Goal: Complete application form: Complete application form

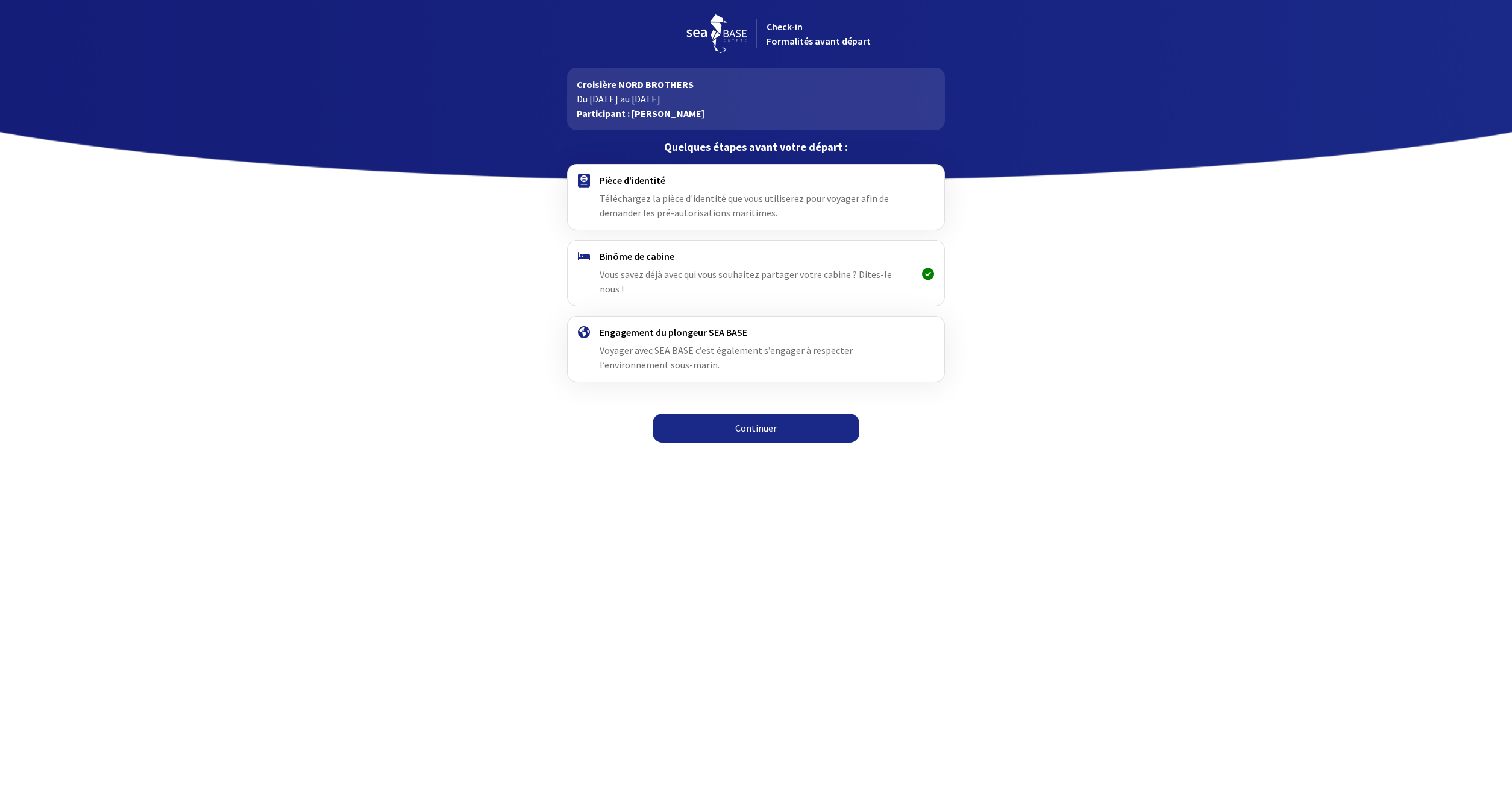
click at [927, 274] on icon at bounding box center [927, 274] width 12 height 1
click at [623, 183] on h4 "Pièce d'identité" at bounding box center [755, 180] width 313 height 12
click at [744, 413] on link "Continuer" at bounding box center [755, 427] width 207 height 29
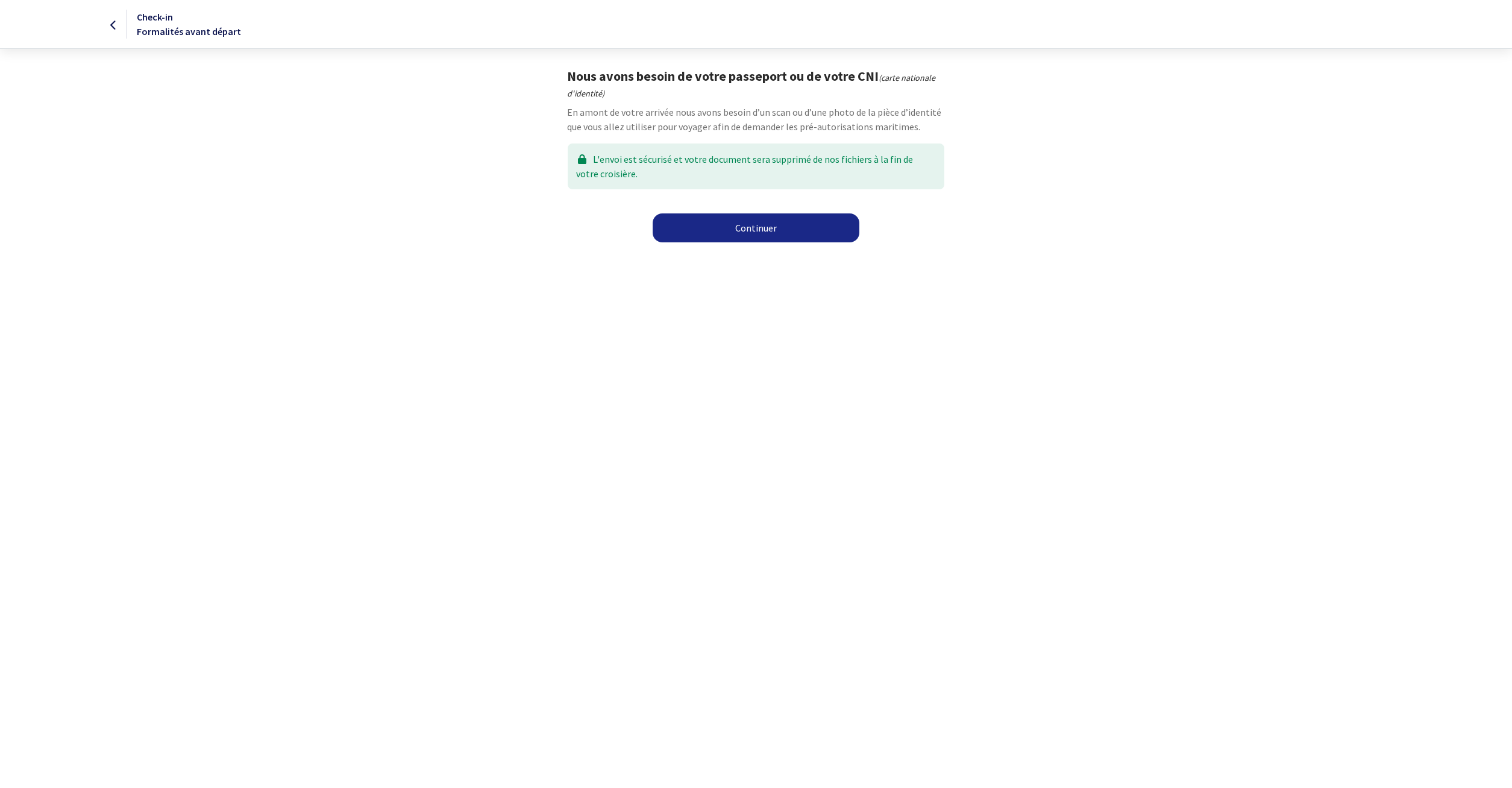
click at [733, 238] on link "Continuer" at bounding box center [755, 227] width 207 height 29
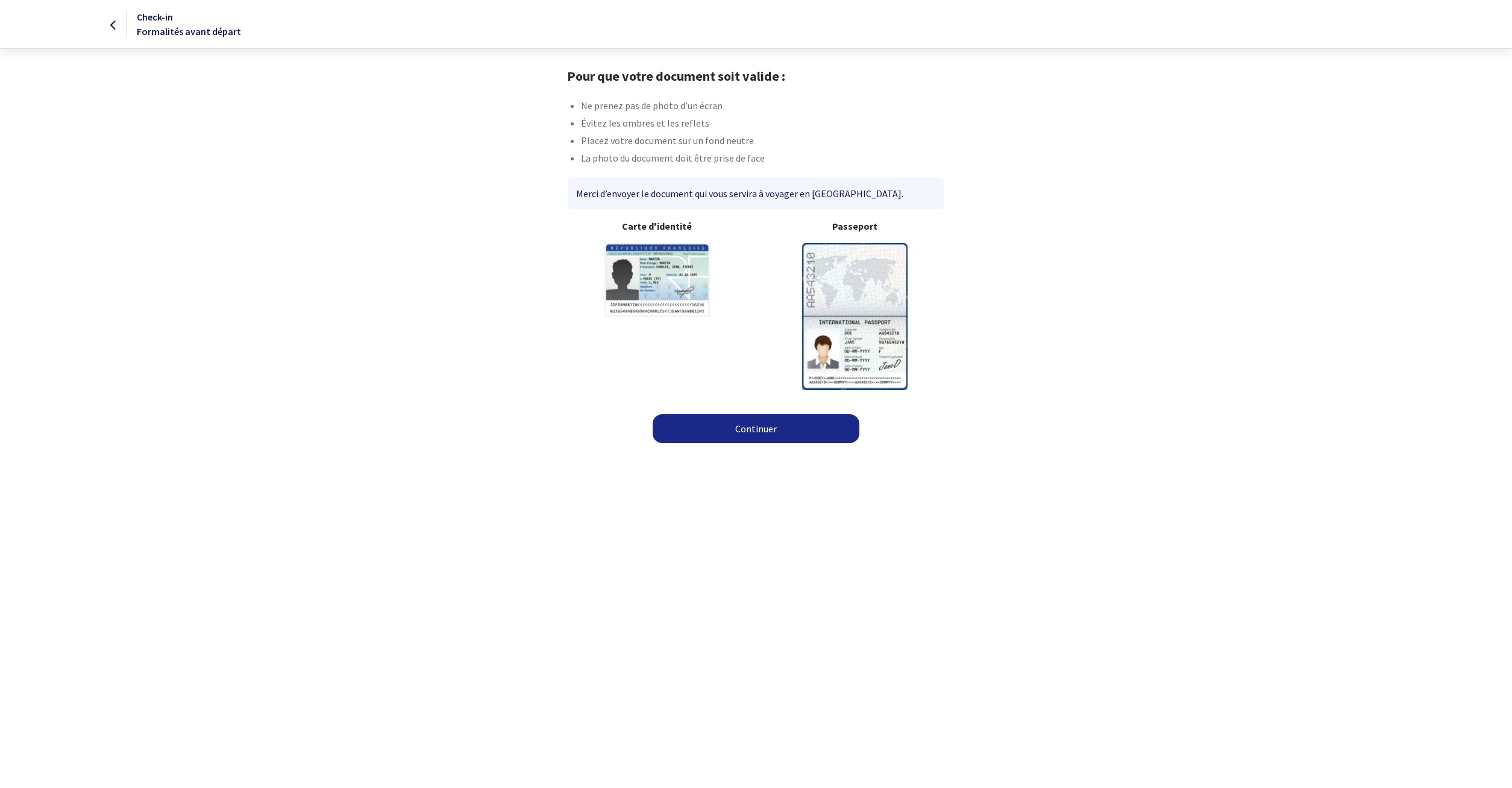
click at [795, 440] on link "Continuer" at bounding box center [755, 428] width 207 height 29
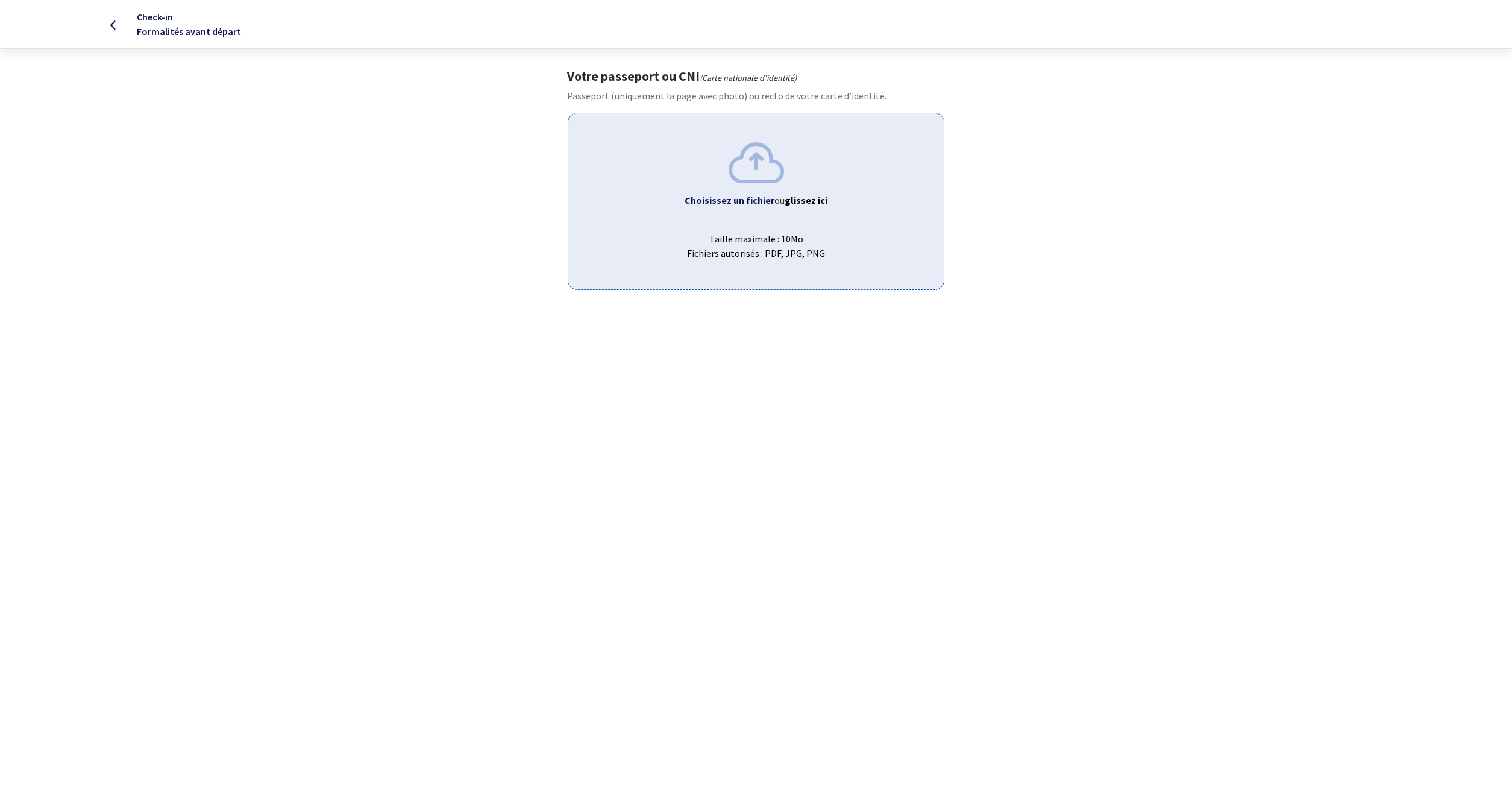
click at [780, 211] on div "Choisissez un fichier ou glissez ici Taille maximale : 10Mo Fichiers autorisés …" at bounding box center [755, 201] width 376 height 176
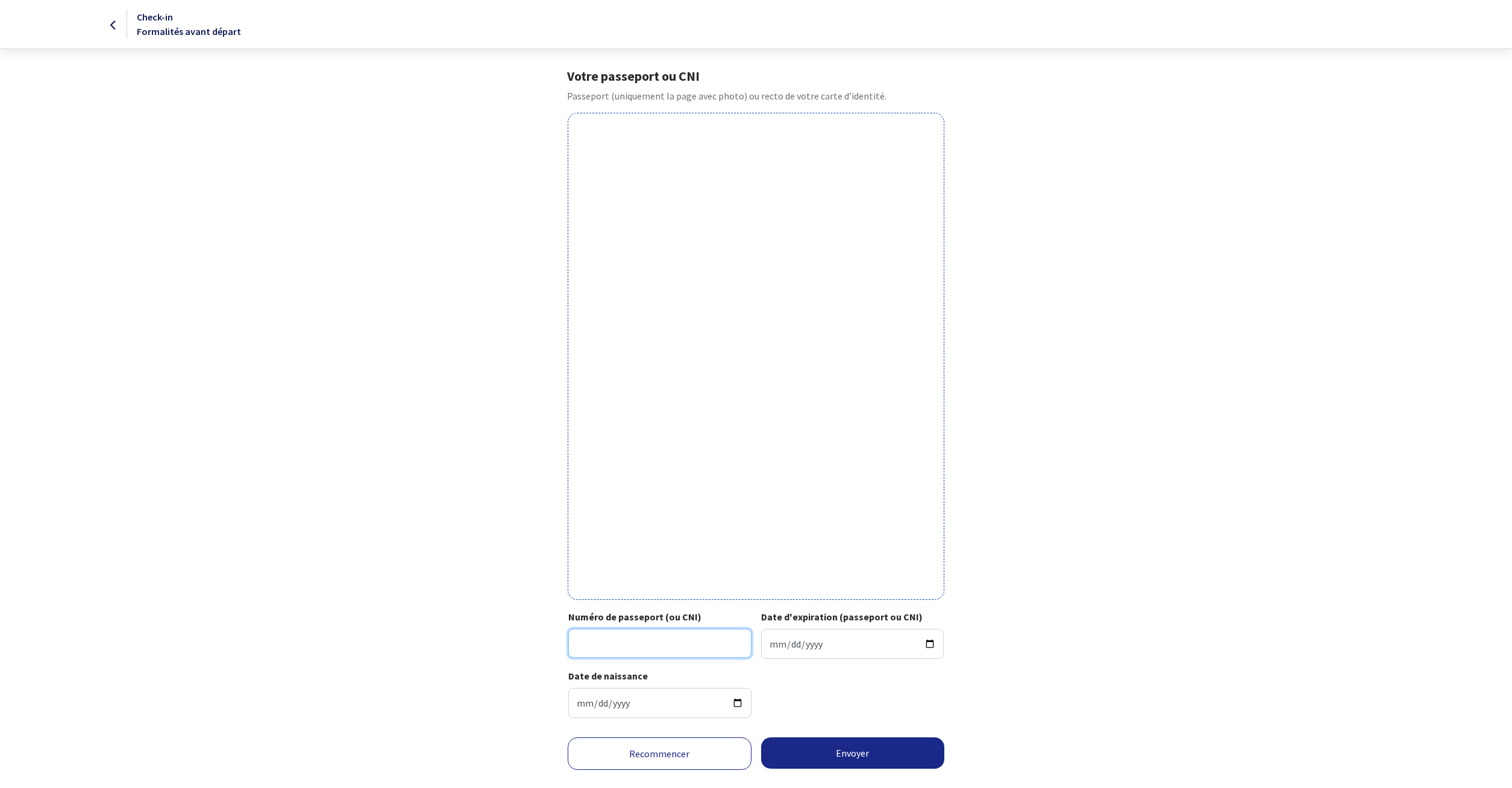
click at [644, 641] on input "Numéro de passeport (ou CNI)" at bounding box center [660, 643] width 183 height 29
type input "22EI97603"
click at [838, 646] on input "Date d'expiration (passeport ou CNI)" at bounding box center [852, 643] width 183 height 30
type input "2032-08-01"
click at [655, 709] on input "1986-05-10" at bounding box center [660, 702] width 183 height 30
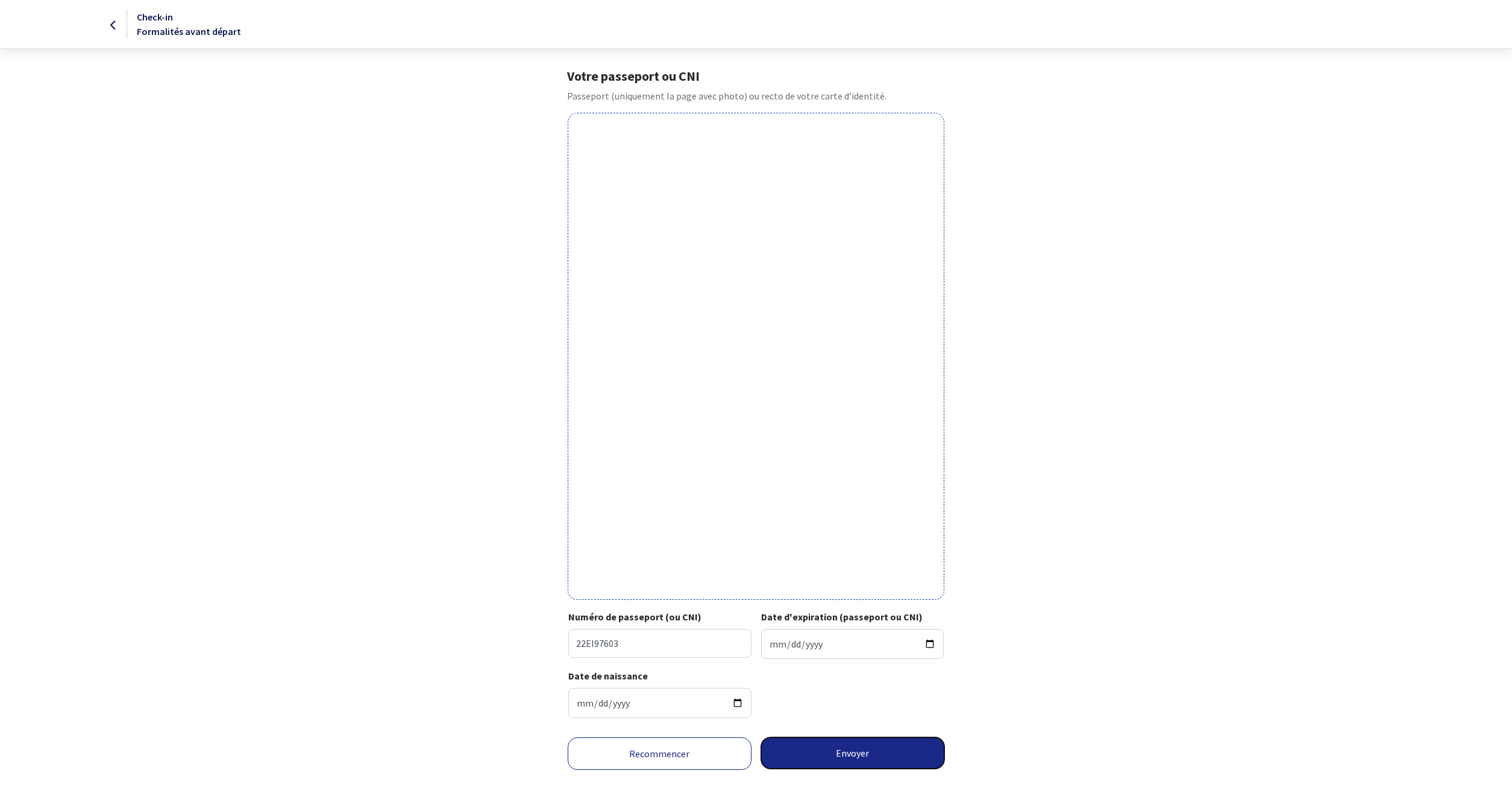
click at [852, 754] on button "Envoyer" at bounding box center [852, 753] width 184 height 31
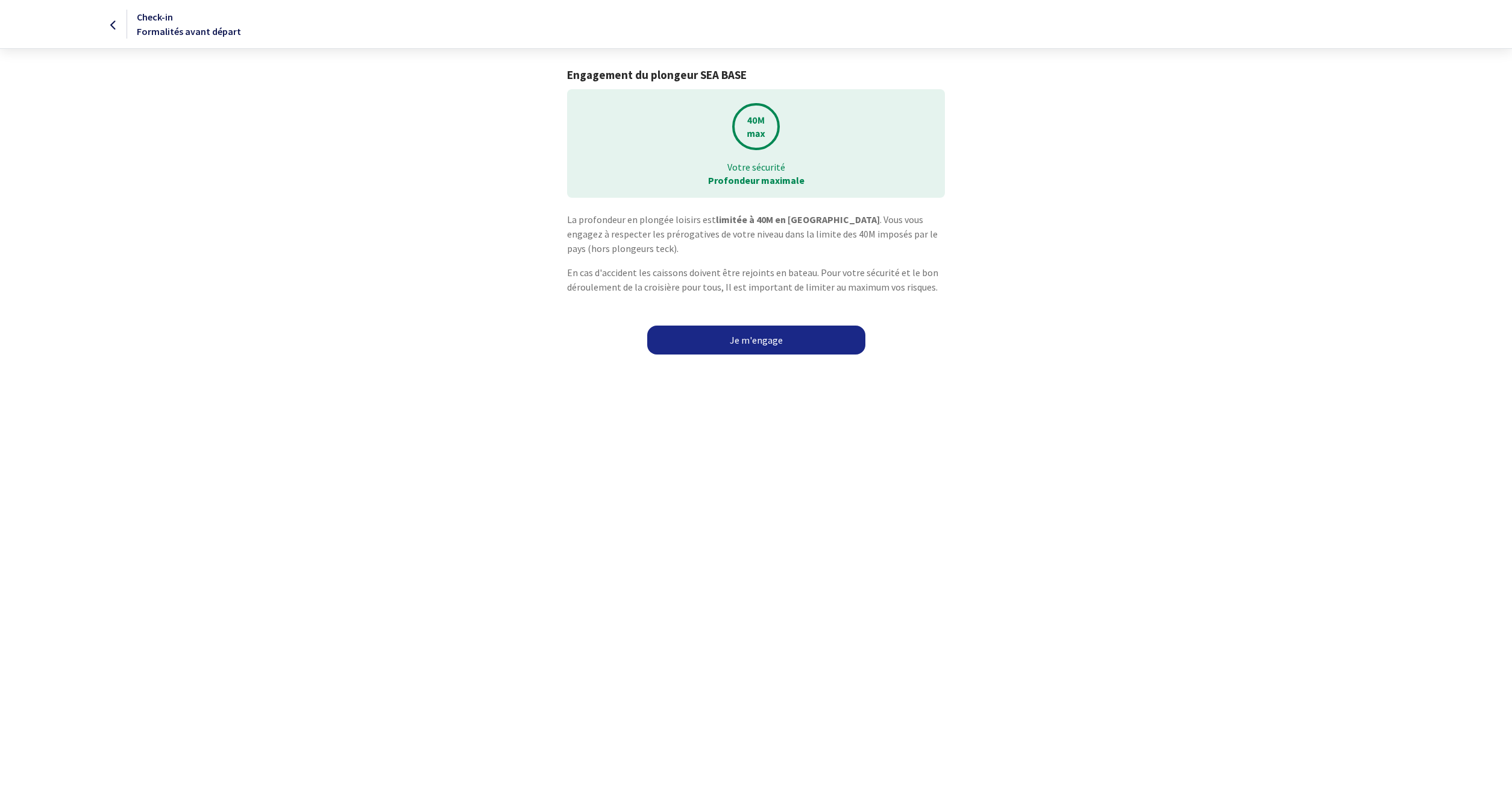
click at [711, 340] on link "Je m'engage" at bounding box center [756, 340] width 218 height 29
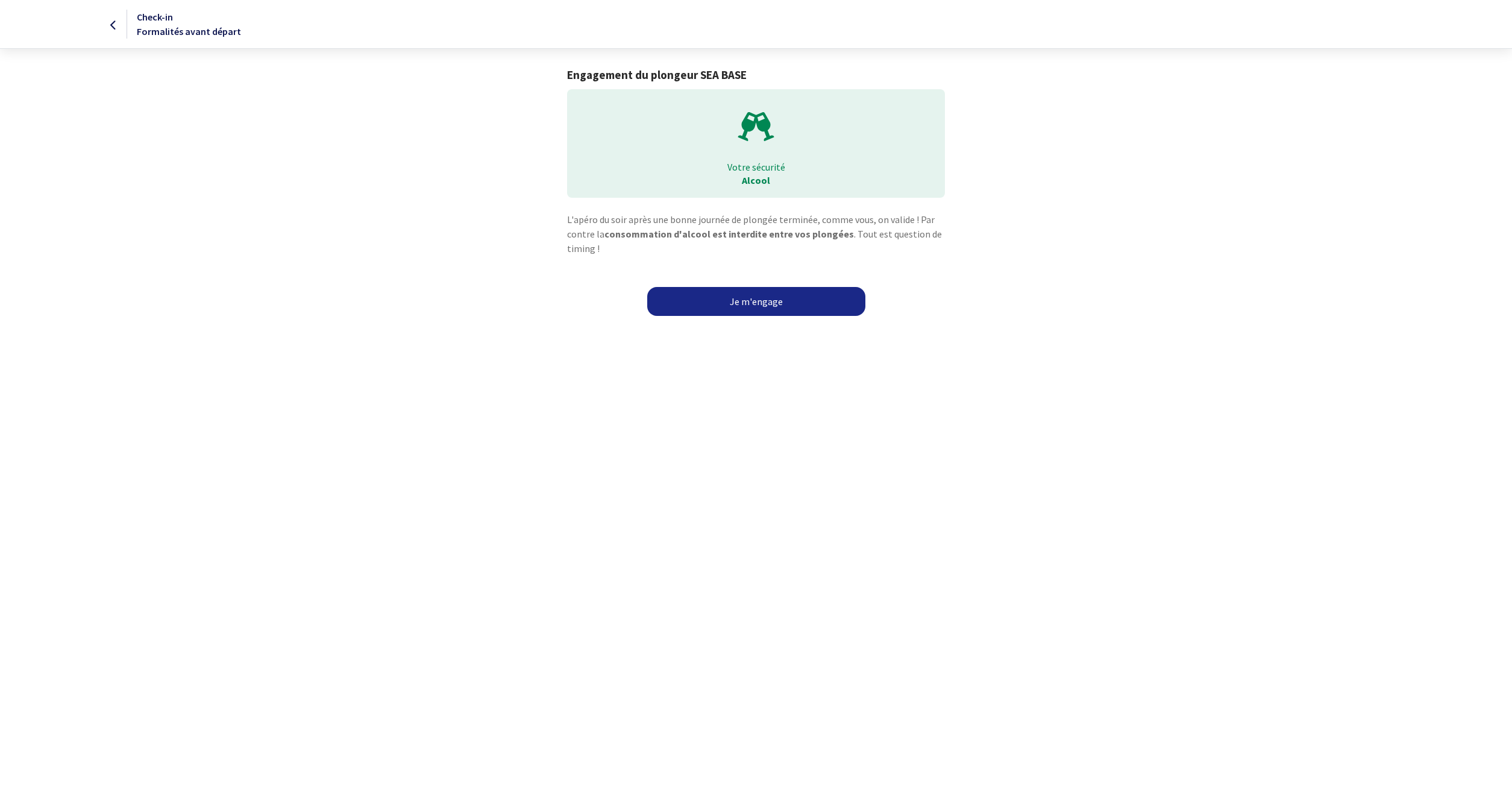
click at [718, 309] on link "Je m'engage" at bounding box center [756, 301] width 218 height 29
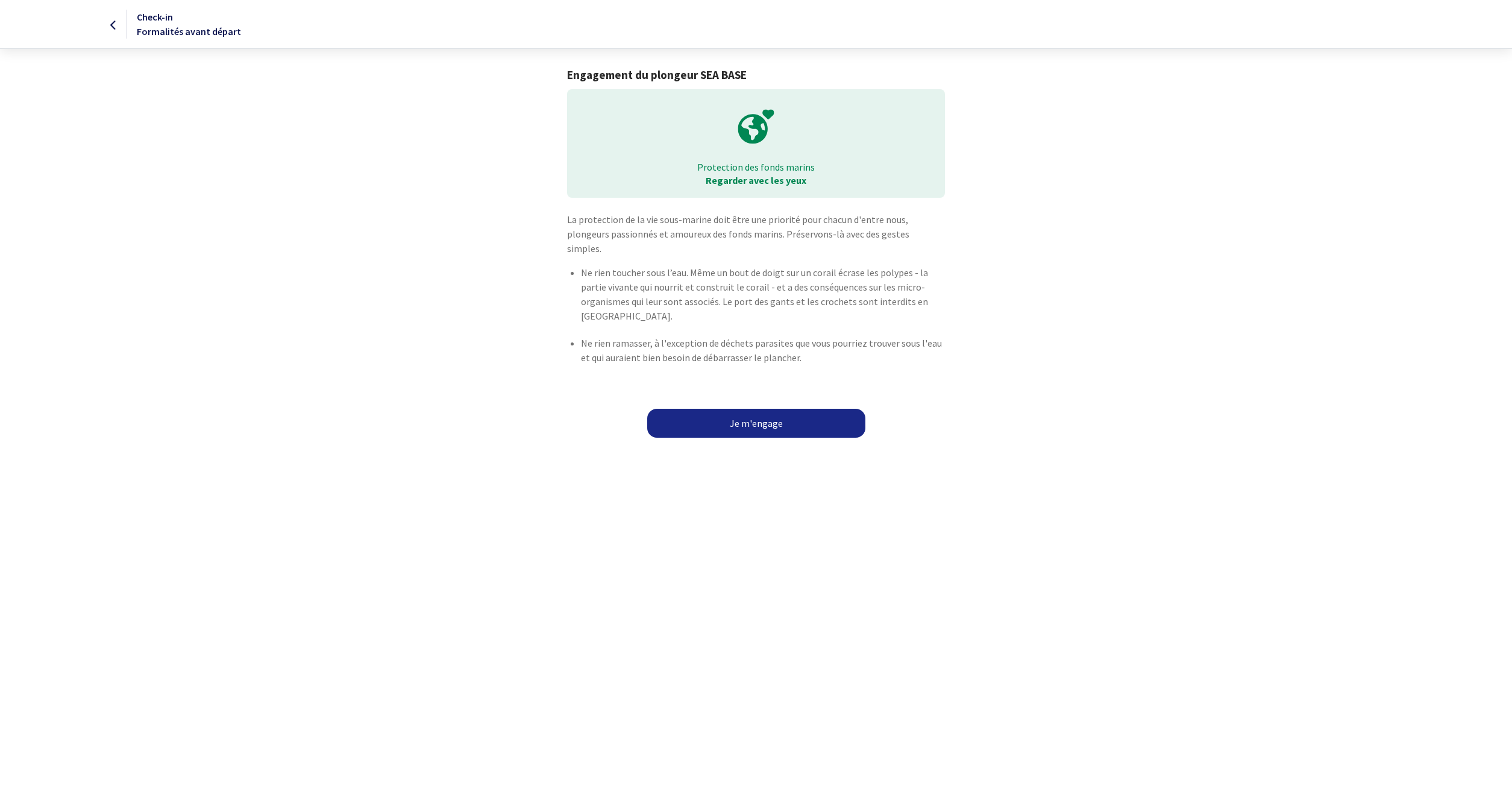
click at [758, 408] on link "Je m'engage" at bounding box center [756, 422] width 218 height 29
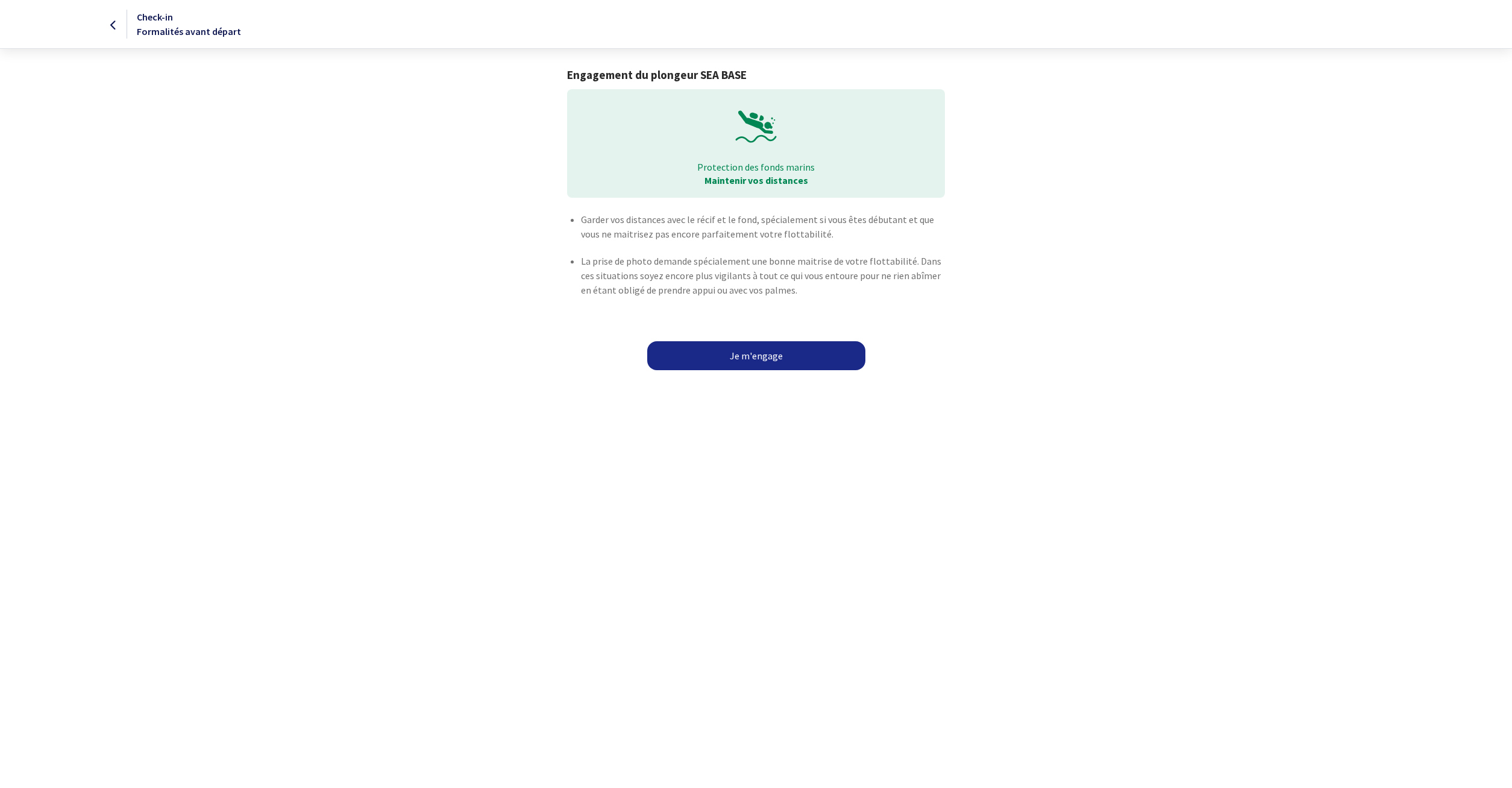
click at [762, 354] on link "Je m'engage" at bounding box center [756, 355] width 218 height 29
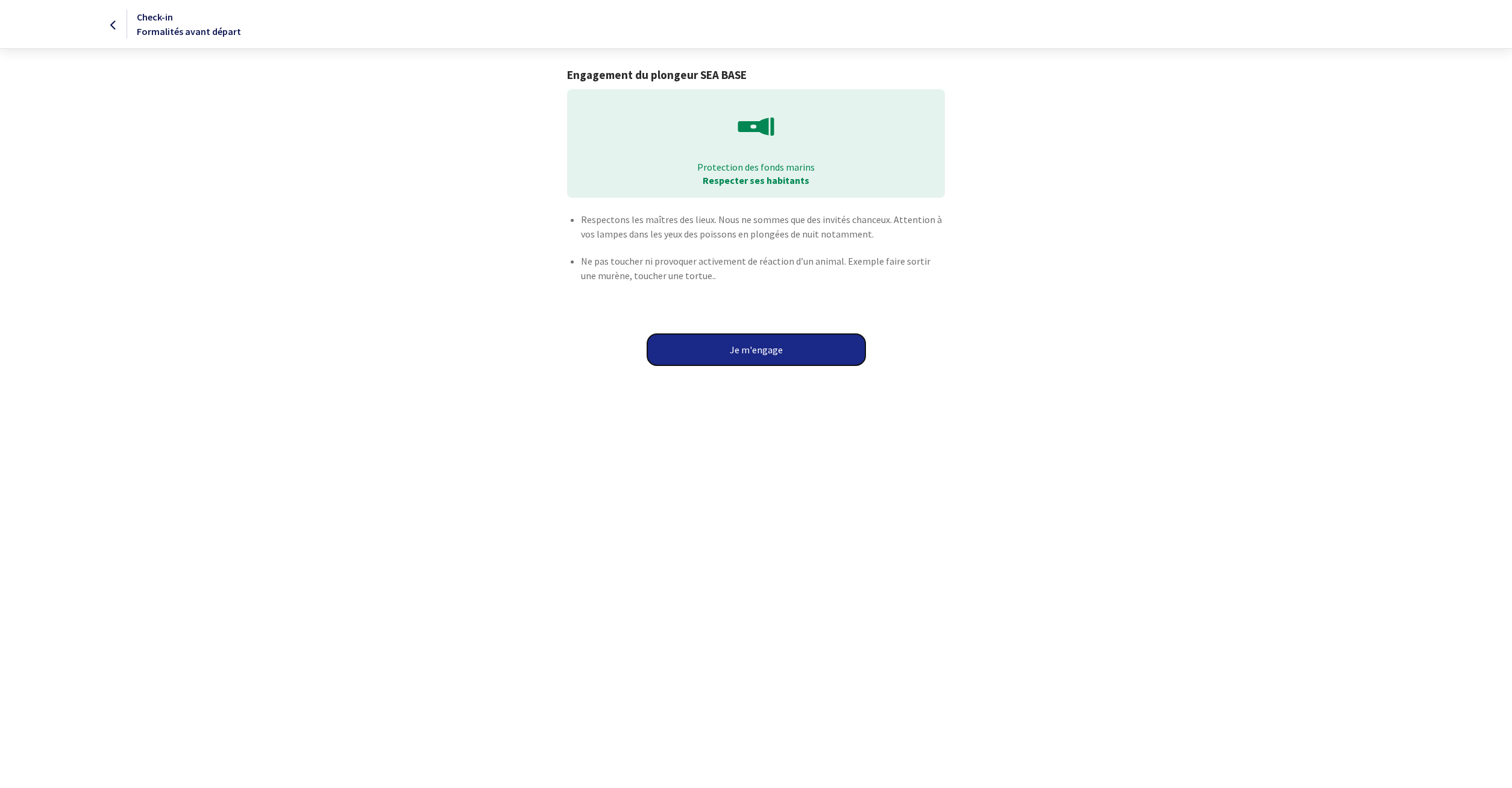
click at [761, 358] on button "Je m'engage" at bounding box center [756, 349] width 218 height 31
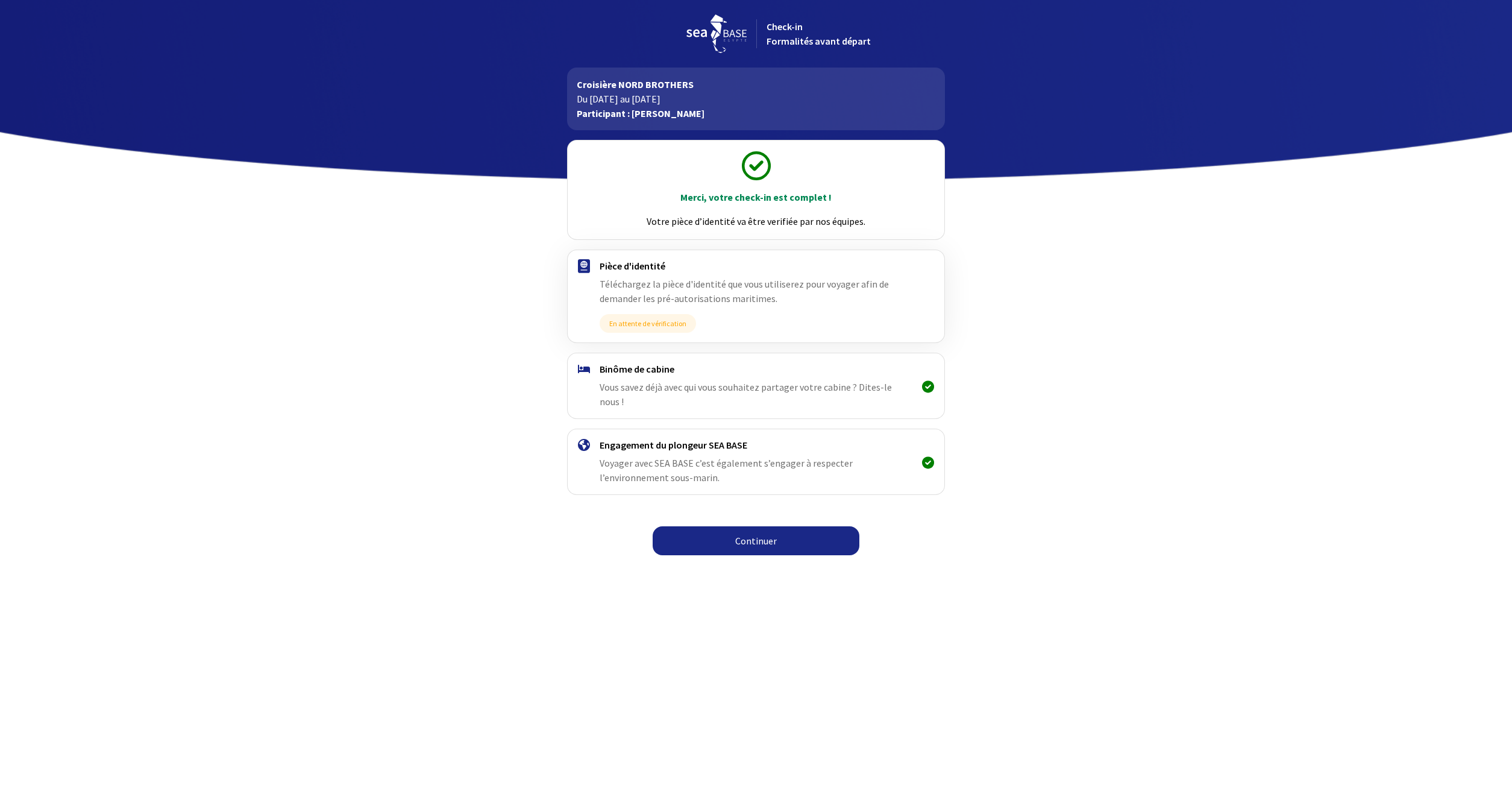
click at [892, 390] on span "Vous savez déjà avec qui vous souhaitez partager votre cabine ? Dites-le nous !" at bounding box center [745, 394] width 292 height 26
click at [704, 365] on h4 "Binôme de cabine" at bounding box center [755, 368] width 313 height 12
click at [741, 527] on link "Continuer" at bounding box center [755, 540] width 207 height 29
click at [1037, 492] on div "Merci, votre check-in est complet ! Votre pièce d’identité va être verifiée par…" at bounding box center [756, 345] width 681 height 432
click at [810, 526] on link "Continuer" at bounding box center [755, 540] width 207 height 29
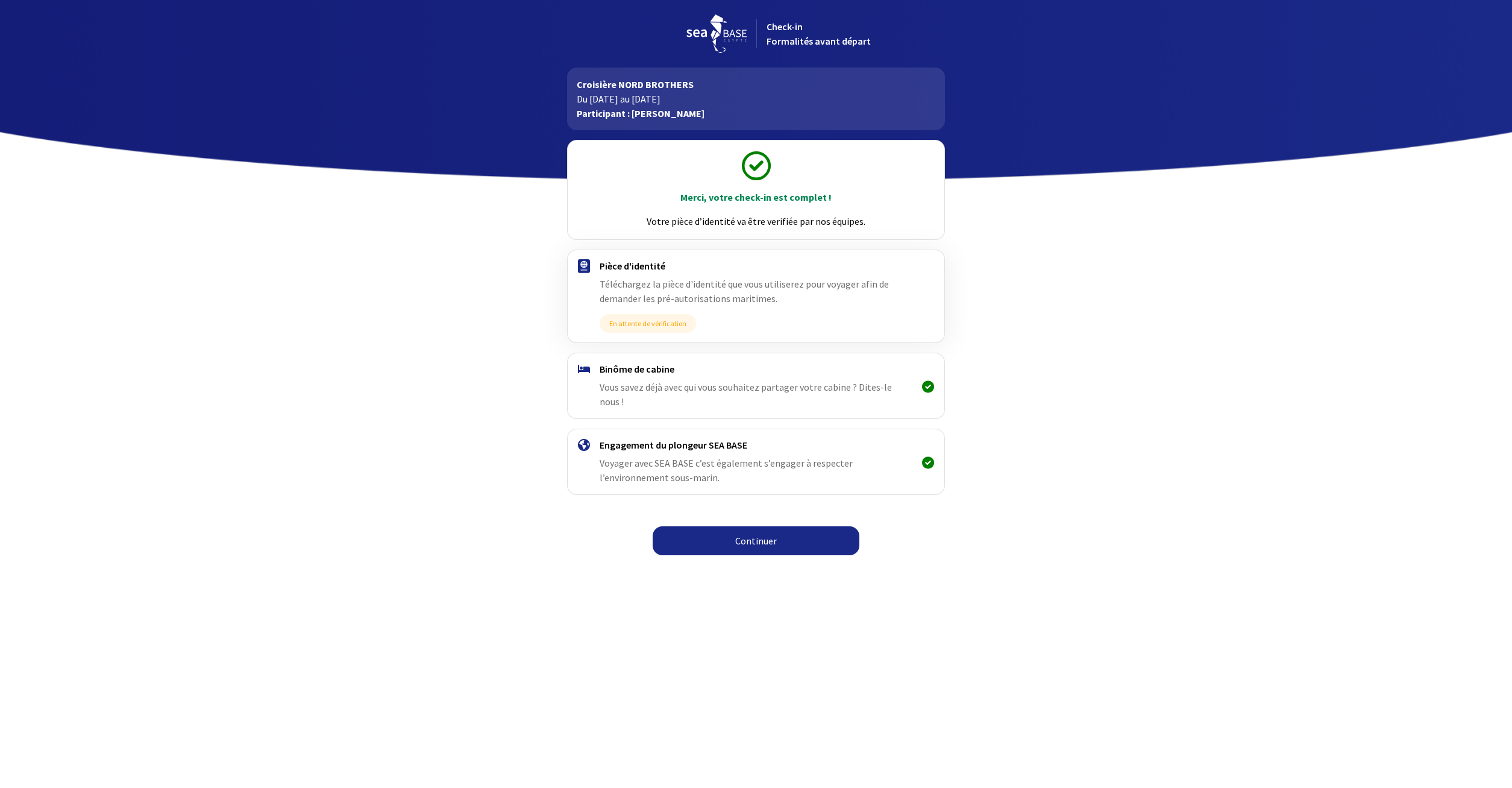
drag, startPoint x: 1235, startPoint y: 407, endPoint x: 1223, endPoint y: 324, distance: 83.9
click at [1228, 324] on body "Check-in Formalités avant départ Croisière NORD BROTHERS Du [DATE] au [DATE] Pa…" at bounding box center [756, 281] width 1512 height 563
click at [795, 526] on link "Continuer" at bounding box center [755, 540] width 207 height 29
